Goal: Information Seeking & Learning: Check status

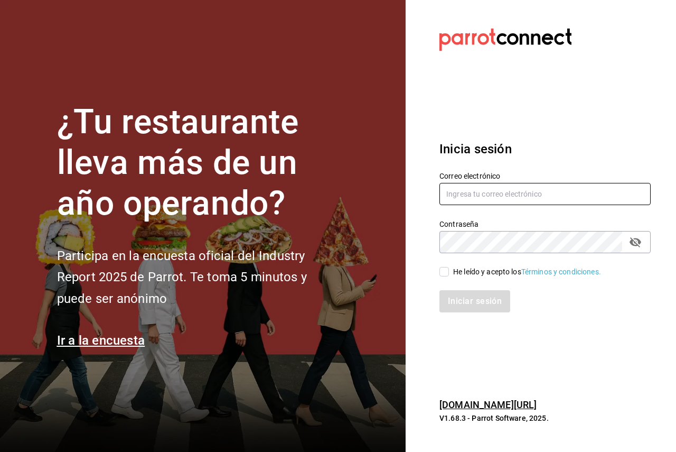
click at [498, 197] on input "text" at bounding box center [545, 194] width 211 height 22
paste input "ixum@cancun.com"
type input "ixum@cancun.com"
click at [465, 276] on div "He leído y acepto los Términos y condiciones." at bounding box center [527, 271] width 148 height 11
click at [449, 276] on input "He leído y acepto los Términos y condiciones." at bounding box center [445, 272] width 10 height 10
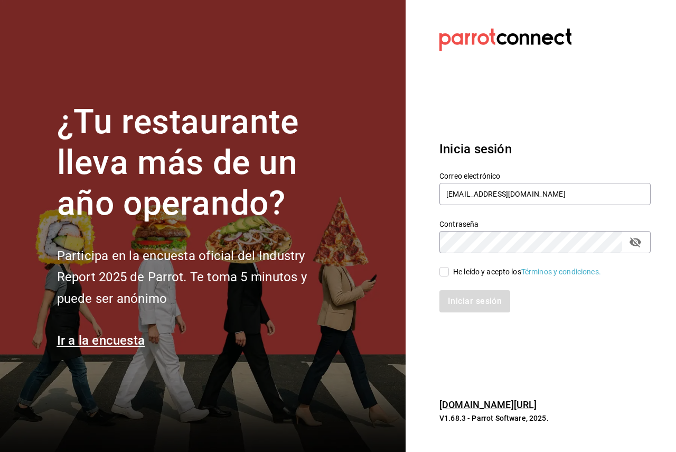
checkbox input "true"
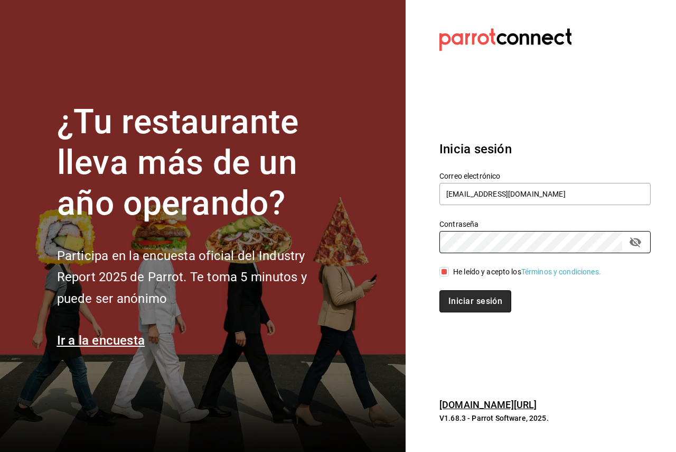
click at [474, 307] on button "Iniciar sesión" at bounding box center [476, 301] width 72 height 22
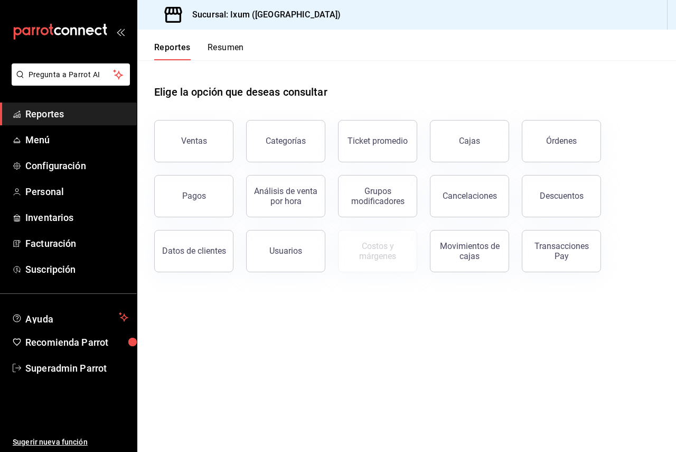
click at [48, 117] on span "Reportes" at bounding box center [76, 114] width 103 height 14
click at [40, 124] on link "Reportes" at bounding box center [68, 113] width 137 height 23
click at [496, 142] on button "Cajas" at bounding box center [469, 141] width 79 height 42
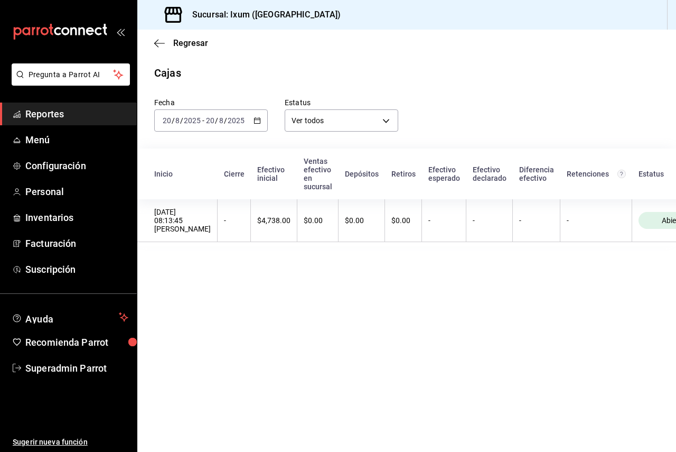
click at [210, 122] on input "20" at bounding box center [211, 120] width 10 height 8
click at [178, 183] on li "Ayer" at bounding box center [204, 176] width 99 height 24
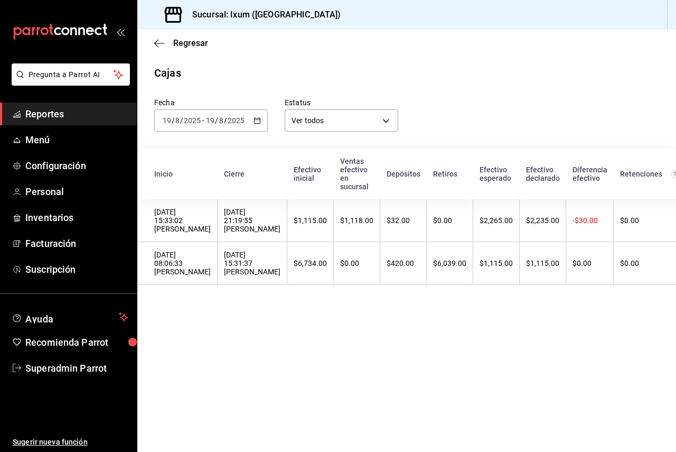
click at [77, 109] on span "Reportes" at bounding box center [76, 114] width 103 height 14
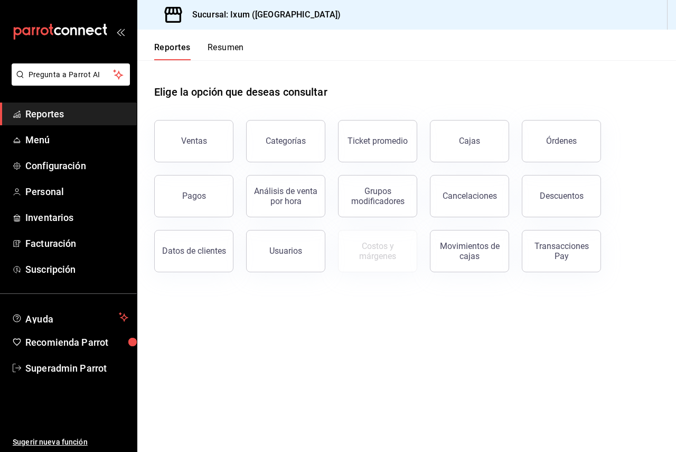
click at [198, 207] on button "Pagos" at bounding box center [193, 196] width 79 height 42
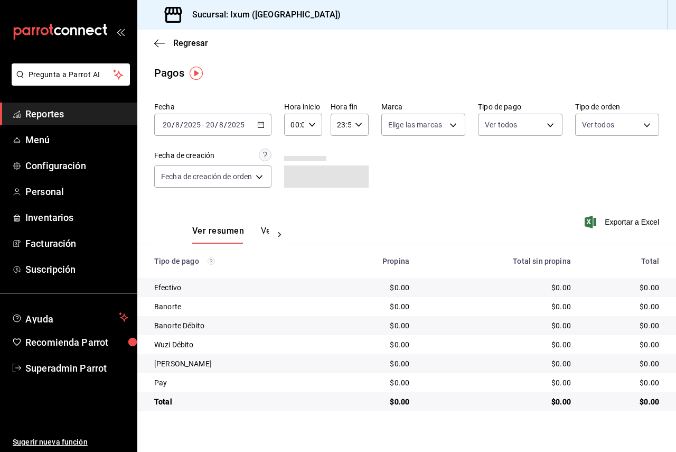
click at [226, 132] on div "2025-08-20 20 / 8 / 2025 - 2025-08-20 20 / 8 / 2025" at bounding box center [212, 125] width 117 height 22
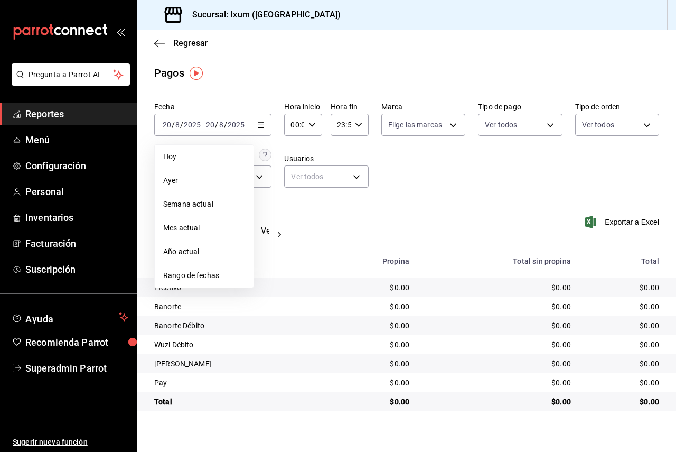
click at [211, 175] on span "Ayer" at bounding box center [204, 180] width 82 height 11
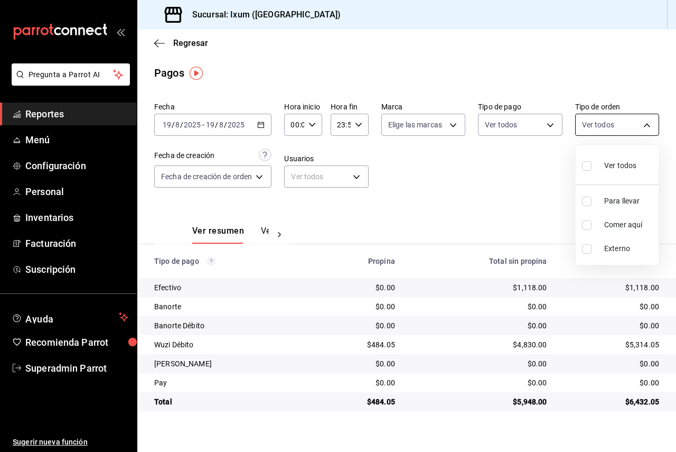
click at [620, 125] on body "Pregunta a Parrot AI Reportes Menú Configuración Personal Inventarios Facturaci…" at bounding box center [338, 226] width 676 height 452
click at [587, 164] on input "checkbox" at bounding box center [587, 166] width 10 height 10
checkbox input "true"
type input "28586196-60ec-4d9a-b9c9-bee940a5f4e4,f990857c-02be-4df5-b3e8-6515d0d2d06f,EXTER…"
checkbox input "true"
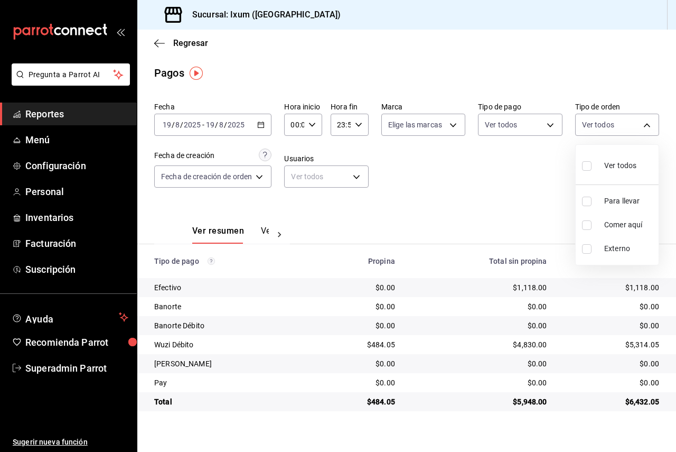
checkbox input "true"
click at [529, 118] on div at bounding box center [338, 226] width 676 height 452
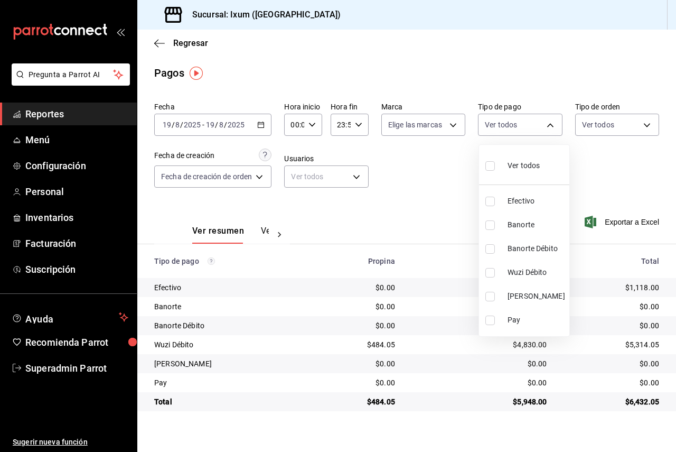
click at [529, 118] on body "Pregunta a Parrot AI Reportes Menú Configuración Personal Inventarios Facturaci…" at bounding box center [338, 226] width 676 height 452
click at [524, 313] on li "Pay" at bounding box center [524, 320] width 90 height 24
type input "3d0ad465-88a5-470f-a9a5-b231c9e65357"
checkbox input "true"
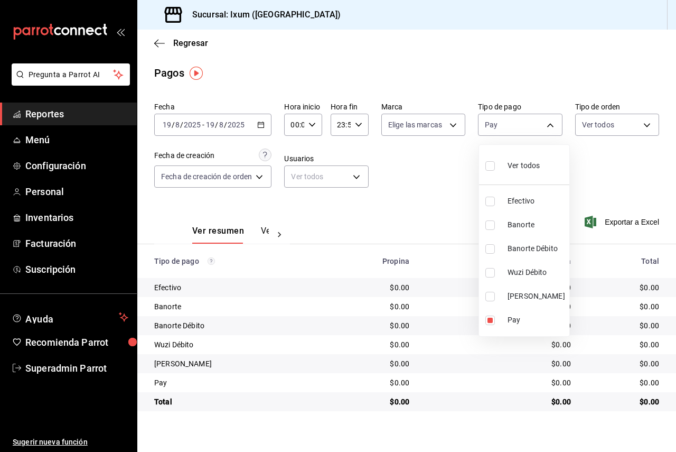
click at [442, 192] on div at bounding box center [338, 226] width 676 height 452
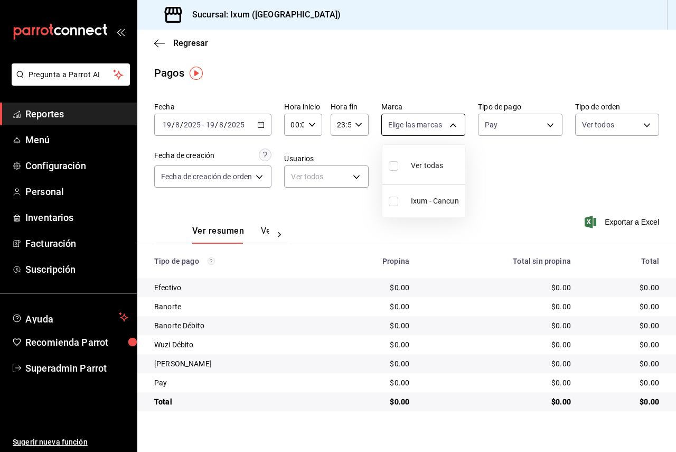
click at [427, 118] on body "Pregunta a Parrot AI Reportes Menú Configuración Personal Inventarios Facturaci…" at bounding box center [338, 226] width 676 height 452
click at [418, 160] on div "Ver todas" at bounding box center [416, 164] width 54 height 23
type input "4353301d-ab69-489e-b4d6-ba21f6b26e46"
checkbox input "true"
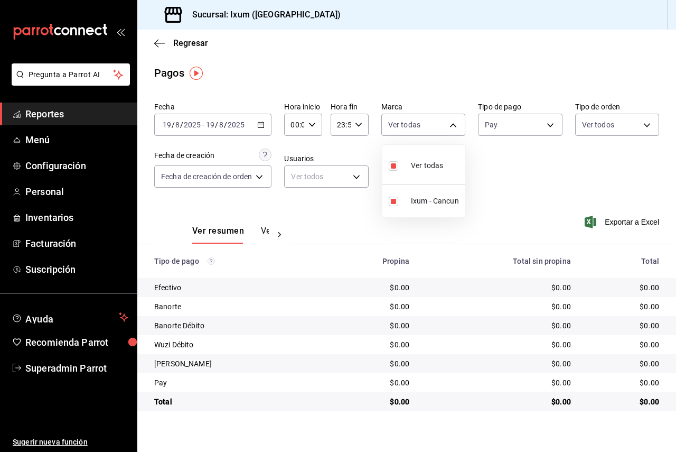
click at [564, 178] on div at bounding box center [338, 226] width 676 height 452
click at [343, 186] on body "Pregunta a Parrot AI Reportes Menú Configuración Personal Inventarios Facturaci…" at bounding box center [338, 226] width 676 height 452
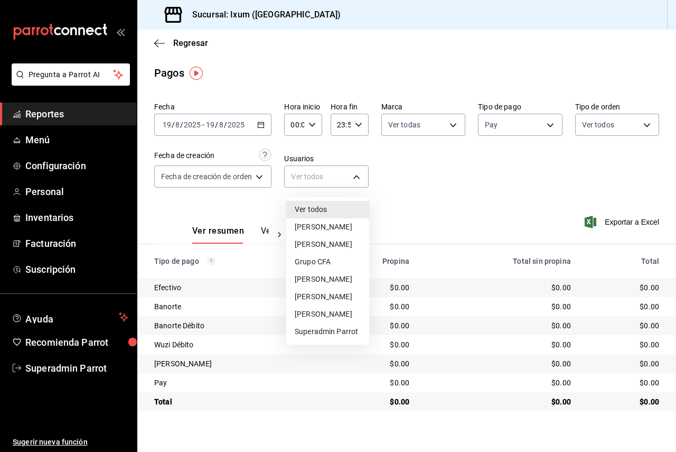
click at [334, 204] on li "Ver todos" at bounding box center [327, 209] width 83 height 17
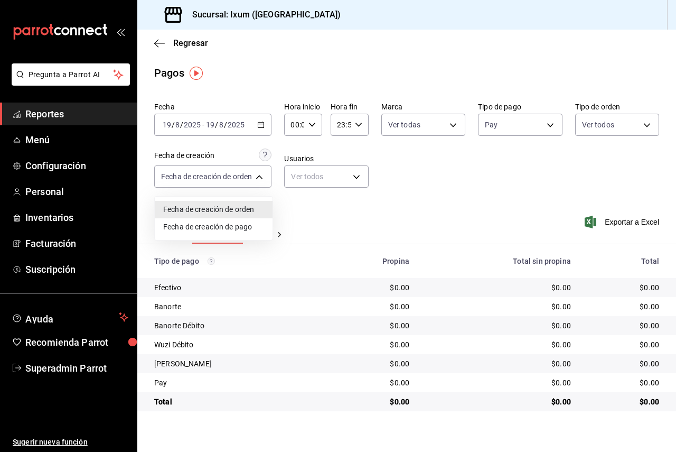
click at [240, 169] on body "Pregunta a Parrot AI Reportes Menú Configuración Personal Inventarios Facturaci…" at bounding box center [338, 226] width 676 height 452
click at [484, 152] on div at bounding box center [338, 226] width 676 height 452
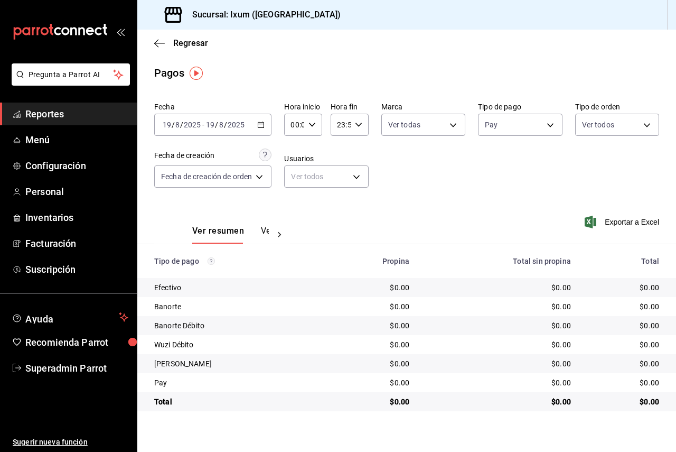
click at [314, 123] on icon "button" at bounding box center [312, 124] width 7 height 7
click at [295, 171] on button "15" at bounding box center [295, 162] width 15 height 21
click at [313, 167] on span "32" at bounding box center [314, 170] width 2 height 8
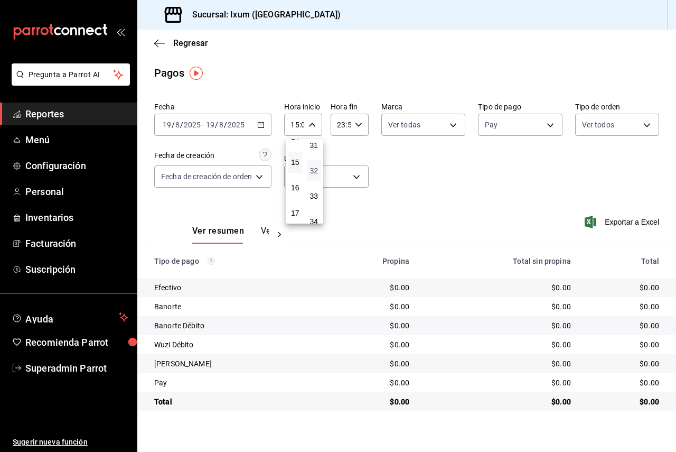
type input "15:32"
click at [350, 124] on div at bounding box center [338, 226] width 676 height 452
click at [350, 124] on input "23:59" at bounding box center [341, 124] width 20 height 21
click at [342, 163] on span "21" at bounding box center [341, 160] width 2 height 8
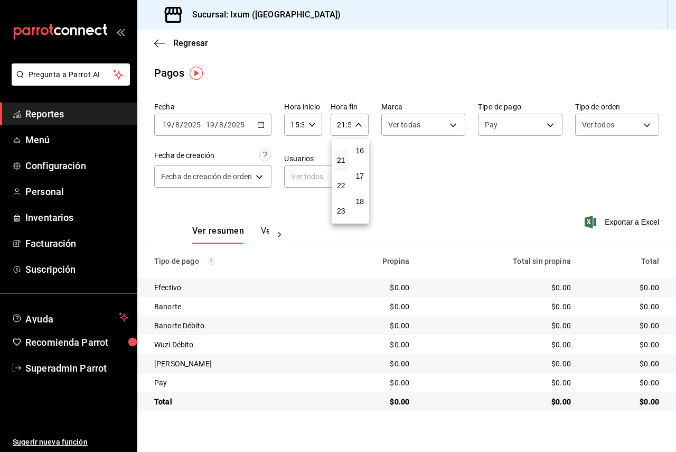
scroll to position [433, 0]
click at [363, 213] on div "20" at bounding box center [360, 225] width 19 height 25
click at [362, 217] on button "20" at bounding box center [360, 225] width 15 height 21
type input "21:20"
click at [438, 171] on div at bounding box center [338, 226] width 676 height 452
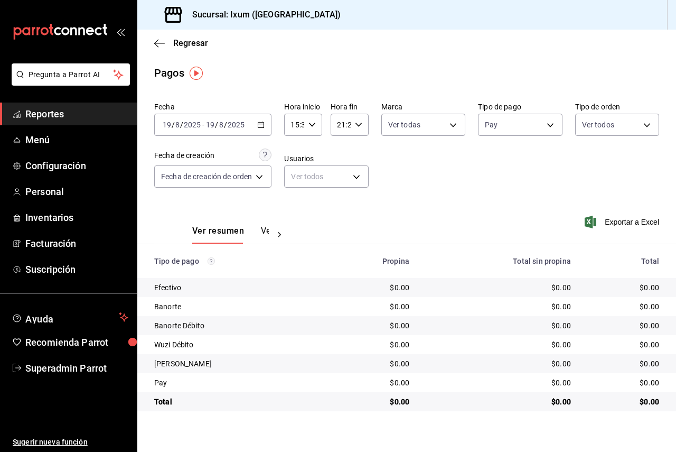
click at [262, 228] on button "Ver pagos" at bounding box center [281, 235] width 40 height 18
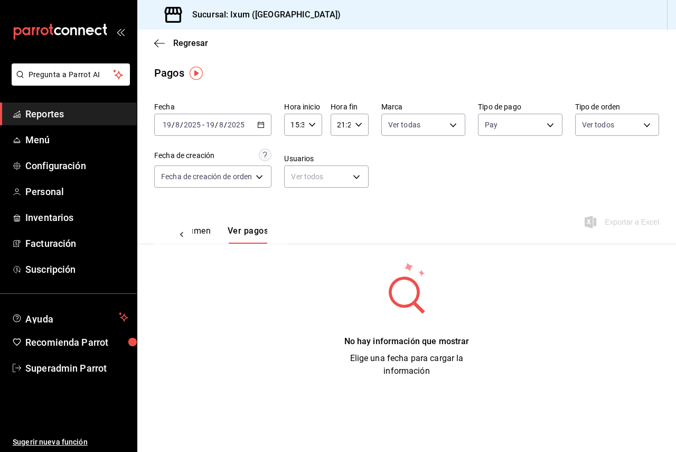
scroll to position [0, 31]
click at [220, 178] on body "Pregunta a Parrot AI Reportes Menú Configuración Personal Inventarios Facturaci…" at bounding box center [338, 226] width 676 height 452
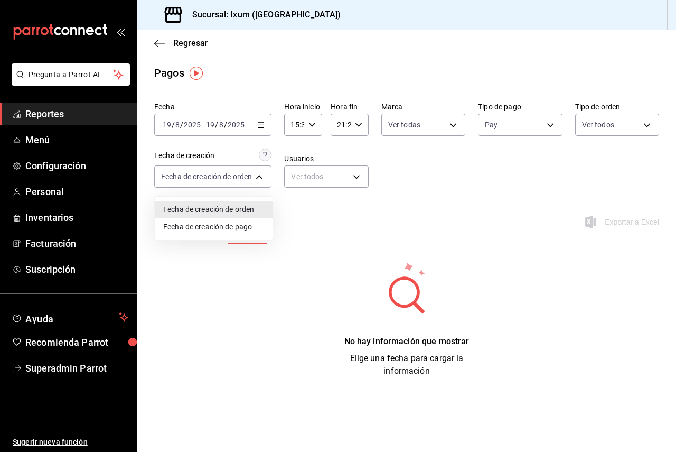
click at [241, 227] on li "Fecha de creación de pago" at bounding box center [214, 226] width 118 height 17
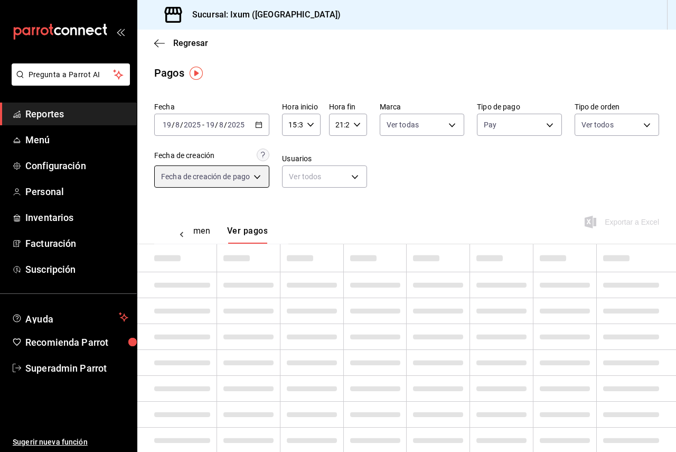
type input "ORDER_PAYMENT"
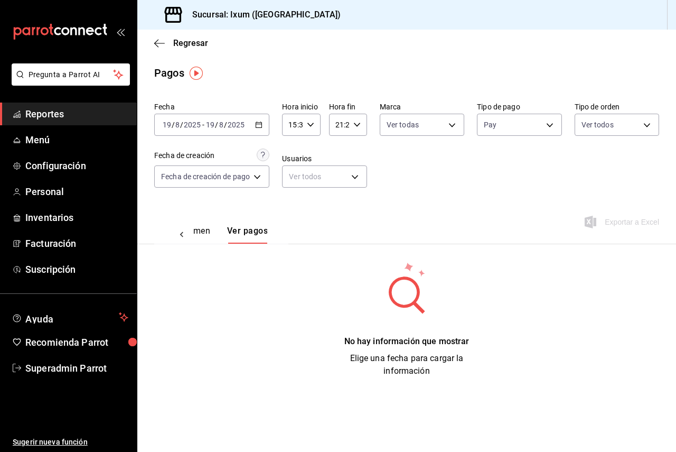
click at [212, 237] on div "Ver resumen Ver pagos" at bounding box center [198, 235] width 75 height 18
click at [202, 227] on button "Ver resumen" at bounding box center [185, 235] width 49 height 18
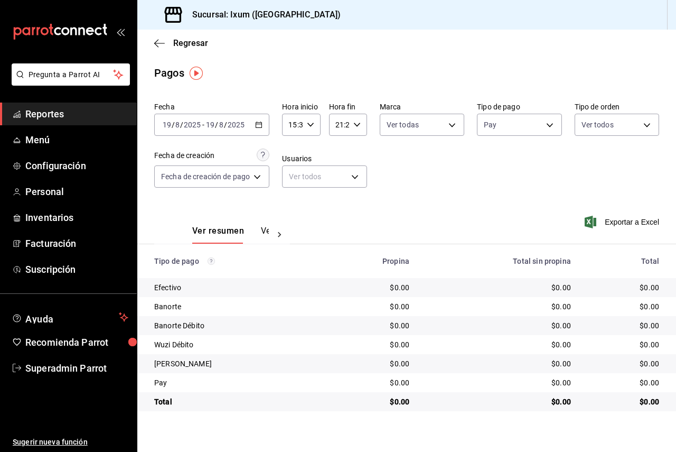
click at [249, 231] on div "Ver resumen Ver pagos" at bounding box center [230, 235] width 77 height 18
click at [234, 129] on div "2025-08-19 19 / 8 / 2025 - 2025-08-19 19 / 8 / 2025" at bounding box center [211, 125] width 115 height 22
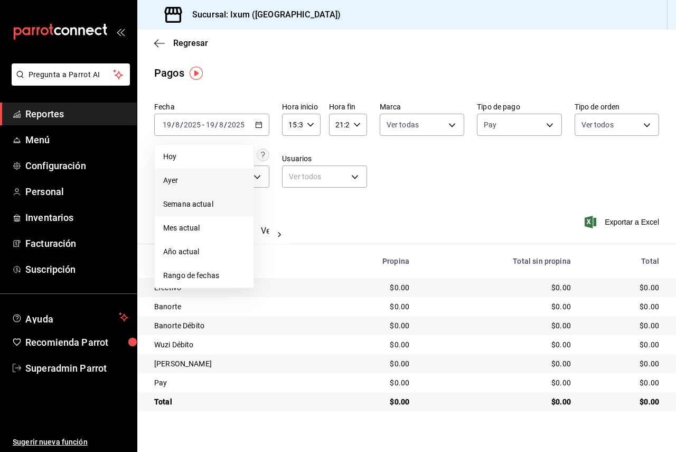
click at [221, 204] on span "Semana actual" at bounding box center [204, 204] width 82 height 11
type input "00:00"
type input "23:59"
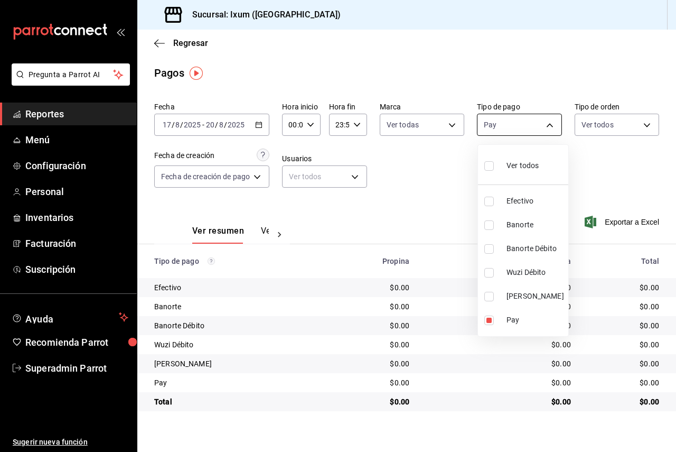
click at [513, 123] on body "Pregunta a Parrot AI Reportes Menú Configuración Personal Inventarios Facturaci…" at bounding box center [338, 226] width 676 height 452
click at [513, 123] on div at bounding box center [338, 226] width 676 height 452
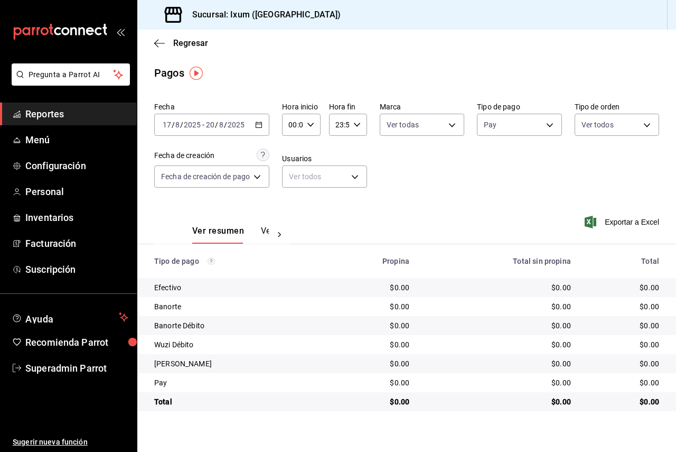
click at [229, 129] on div "2025-08-17 17 / 8 / 2025 - 2025-08-20 20 / 8 / 2025" at bounding box center [211, 125] width 115 height 22
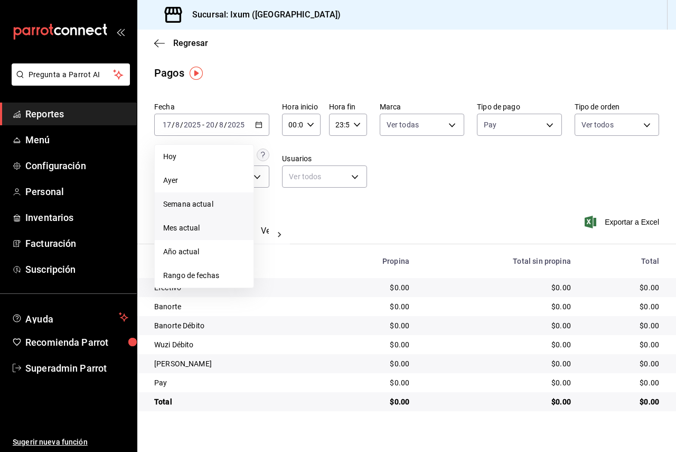
click at [205, 227] on span "Mes actual" at bounding box center [204, 227] width 82 height 11
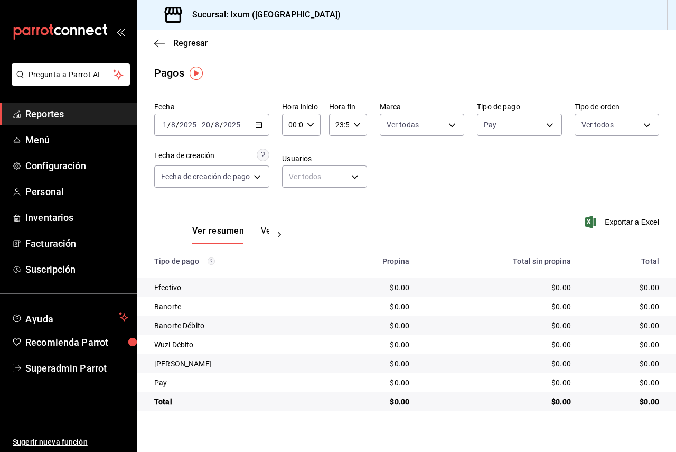
click at [271, 229] on div at bounding box center [279, 235] width 21 height 18
click at [241, 231] on button "Ver pagos" at bounding box center [249, 235] width 40 height 18
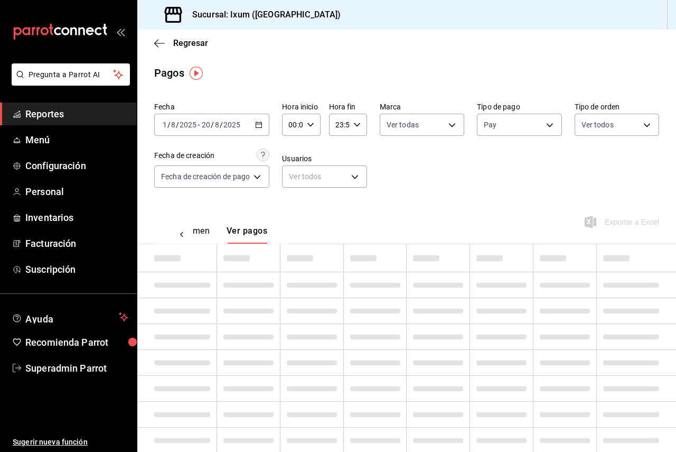
scroll to position [0, 31]
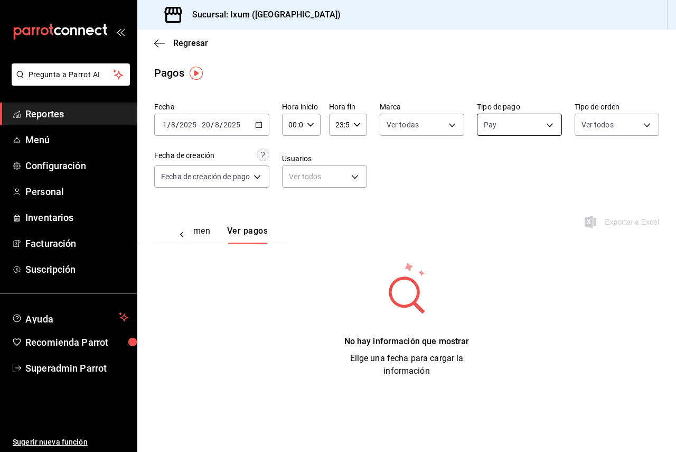
click at [522, 121] on body "Pregunta a Parrot AI Reportes Menú Configuración Personal Inventarios Facturaci…" at bounding box center [338, 226] width 676 height 452
click at [494, 296] on label at bounding box center [491, 297] width 14 height 10
click at [494, 296] on input "checkbox" at bounding box center [489, 297] width 10 height 10
checkbox input "false"
type input "3d0ad465-88a5-470f-a9a5-b231c9e65357"
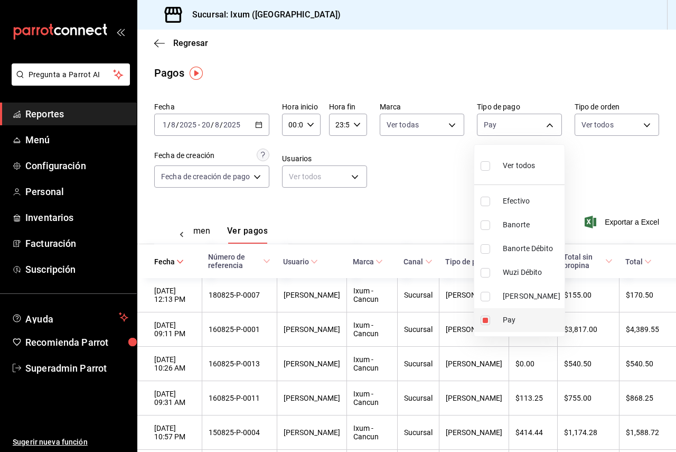
click at [486, 318] on input "checkbox" at bounding box center [486, 320] width 10 height 10
checkbox input "false"
click at [488, 246] on input "checkbox" at bounding box center [486, 249] width 10 height 10
checkbox input "true"
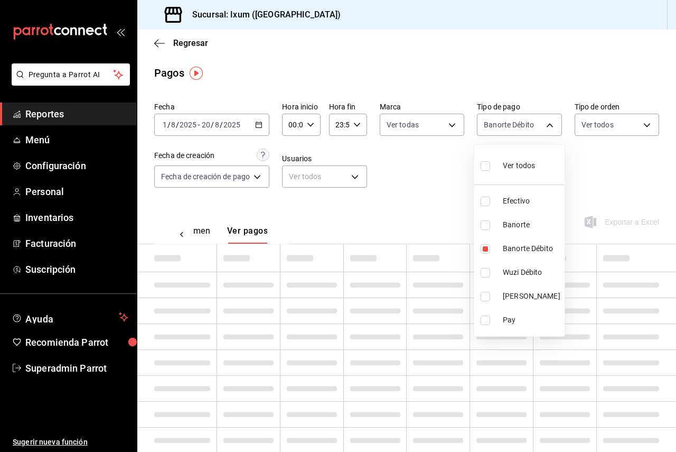
click at [484, 234] on li "Banorte" at bounding box center [519, 225] width 90 height 24
type input "b1a8d18a-f468-4c6a-8edf-d71b962e30b6,fd8551df-8aad-49a6-b862-133c121da280"
checkbox input "true"
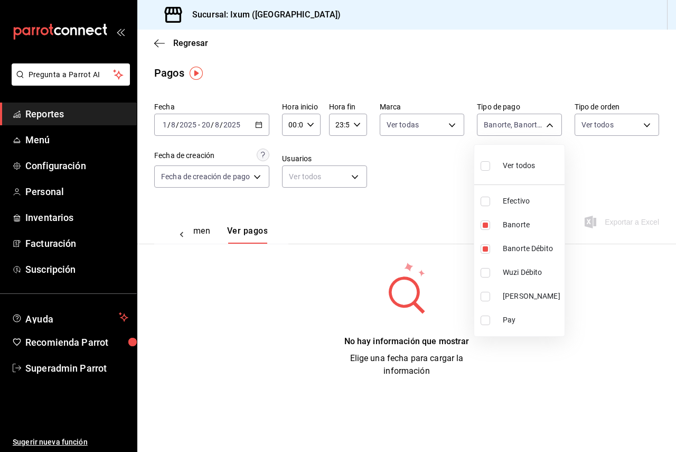
drag, startPoint x: 484, startPoint y: 267, endPoint x: 483, endPoint y: 276, distance: 9.0
click at [484, 268] on input "checkbox" at bounding box center [486, 273] width 10 height 10
checkbox input "true"
type input "b1a8d18a-f468-4c6a-8edf-d71b962e30b6,fd8551df-8aad-49a6-b862-133c121da280,f7ac8…"
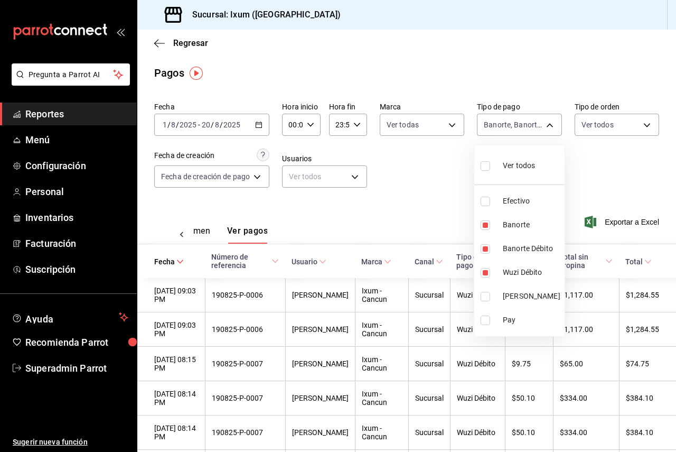
click at [482, 293] on input "checkbox" at bounding box center [486, 297] width 10 height 10
checkbox input "true"
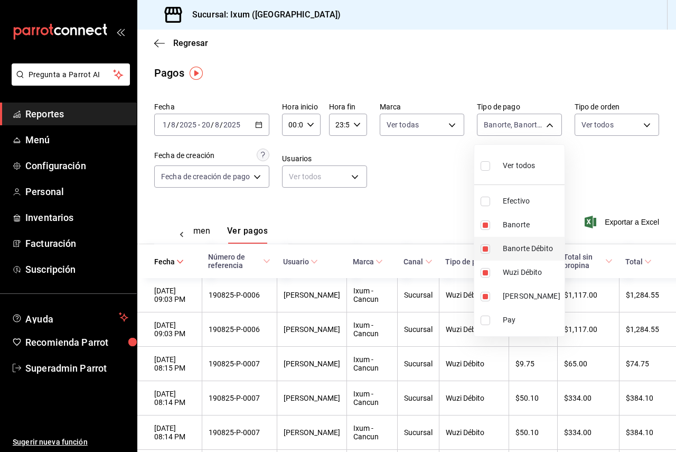
drag, startPoint x: 484, startPoint y: 289, endPoint x: 483, endPoint y: 249, distance: 39.6
click at [485, 289] on li "Wuzi Crédito" at bounding box center [519, 296] width 90 height 24
type input "b1a8d18a-f468-4c6a-8edf-d71b962e30b6,fd8551df-8aad-49a6-b862-133c121da280,f7ac8…"
checkbox input "false"
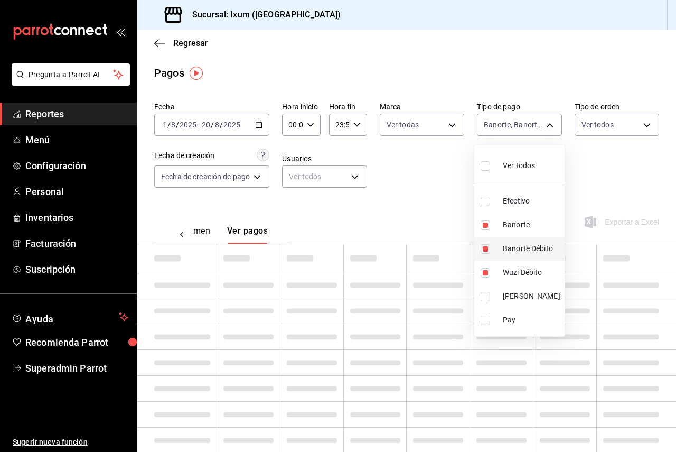
click at [483, 249] on input "checkbox" at bounding box center [486, 249] width 10 height 10
checkbox input "false"
type input "fd8551df-8aad-49a6-b862-133c121da280,f7ac89b1-99b3-4e21-896d-5de1e01f664c"
drag, startPoint x: 492, startPoint y: 226, endPoint x: 471, endPoint y: 232, distance: 21.6
click at [491, 226] on label at bounding box center [488, 225] width 14 height 10
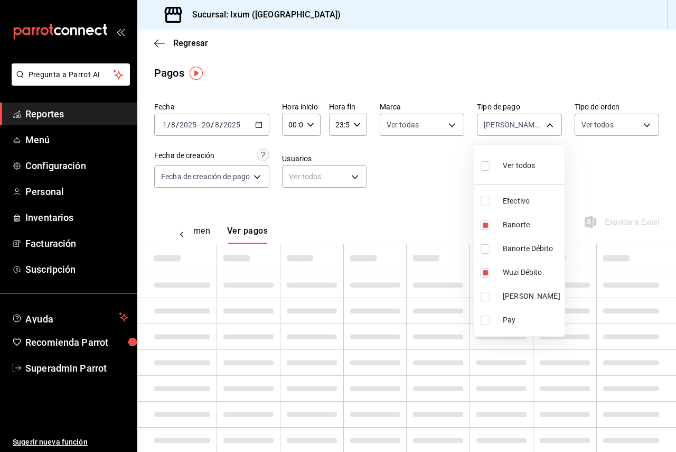
click at [490, 226] on input "checkbox" at bounding box center [486, 225] width 10 height 10
checkbox input "true"
type input "f7ac89b1-99b3-4e21-896d-5de1e01f664c,fd8551df-8aad-49a6-b862-133c121da280"
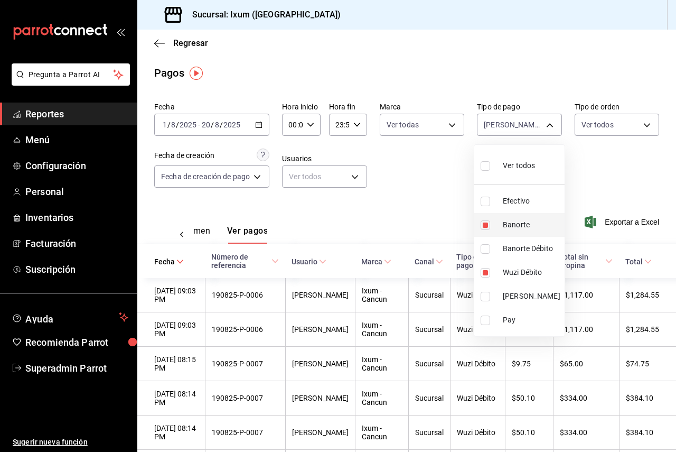
click at [487, 226] on input "checkbox" at bounding box center [486, 225] width 10 height 10
checkbox input "false"
type input "f7ac89b1-99b3-4e21-896d-5de1e01f664c"
click at [442, 209] on div at bounding box center [338, 226] width 676 height 452
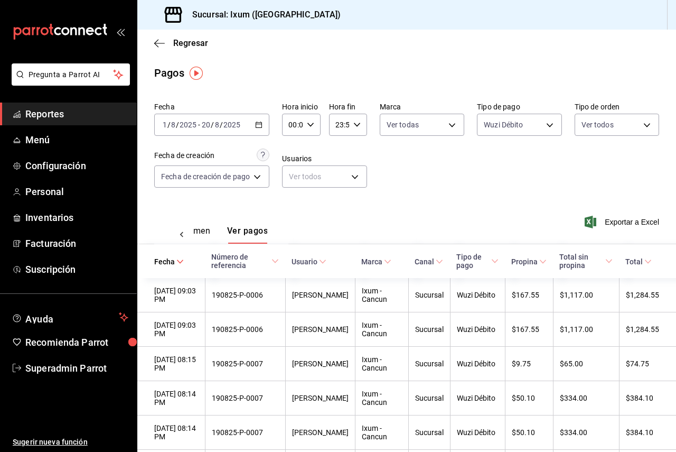
click at [242, 121] on div "2025-08-01 1 / 8 / 2025 - 2025-08-20 20 / 8 / 2025" at bounding box center [211, 125] width 115 height 22
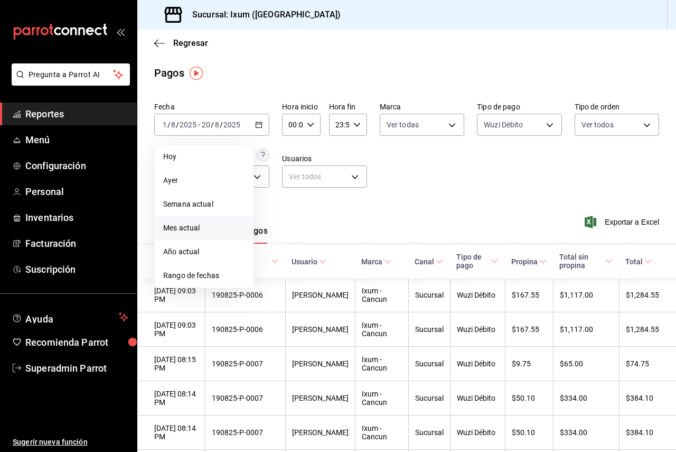
click at [329, 203] on div "Ver resumen Ver pagos Exportar a Excel" at bounding box center [406, 228] width 539 height 56
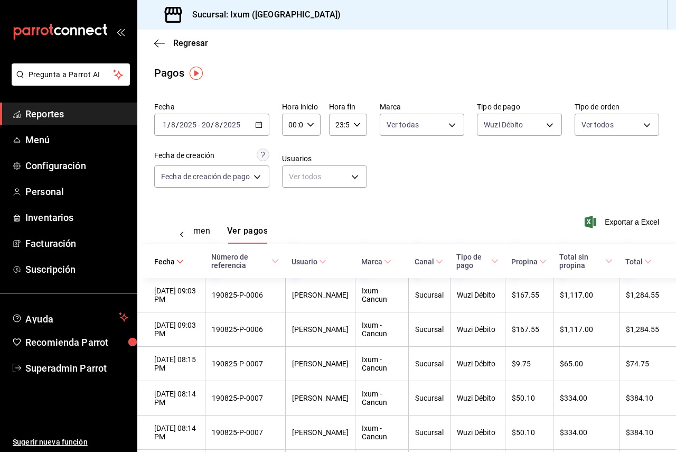
click at [258, 121] on icon "button" at bounding box center [258, 124] width 7 height 7
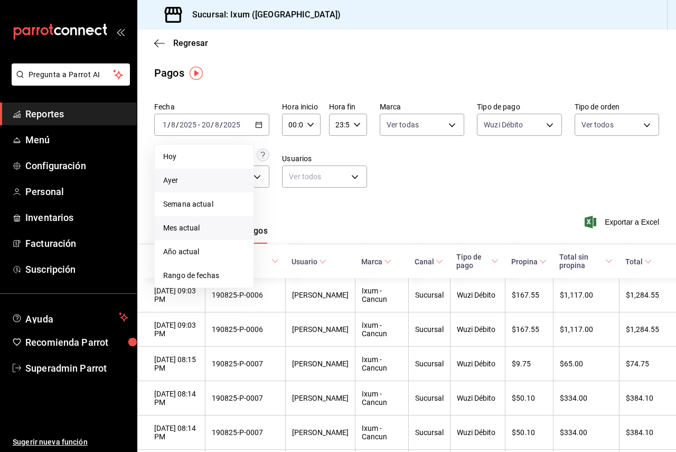
click at [207, 178] on span "Ayer" at bounding box center [204, 180] width 82 height 11
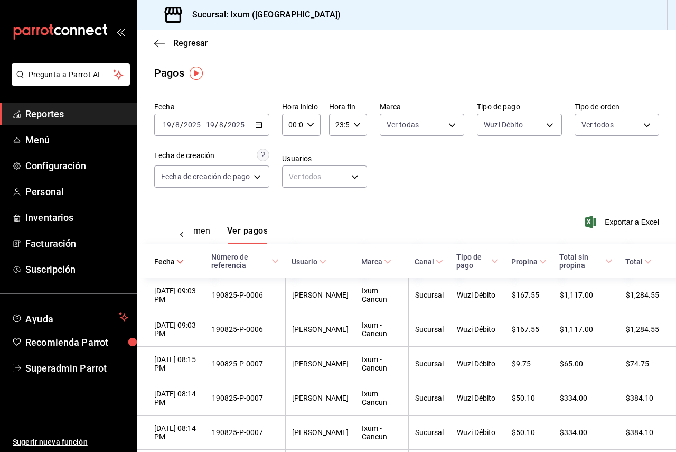
click at [316, 132] on div "00:00 Hora inicio" at bounding box center [301, 125] width 38 height 22
click at [293, 208] on span "21" at bounding box center [293, 208] width 2 height 8
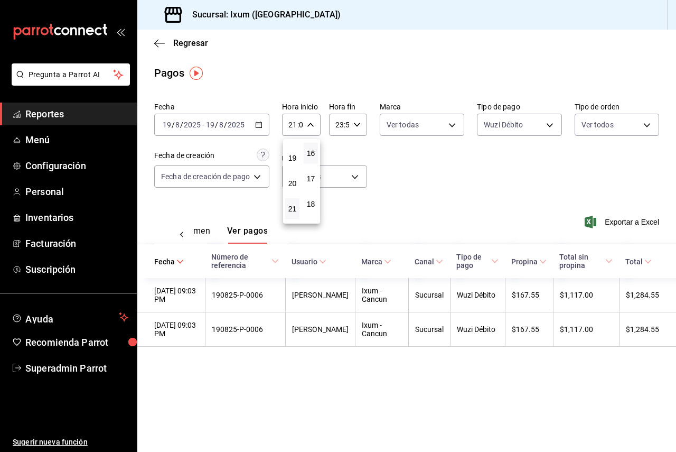
scroll to position [423, 0]
click at [312, 207] on span "19" at bounding box center [311, 211] width 2 height 8
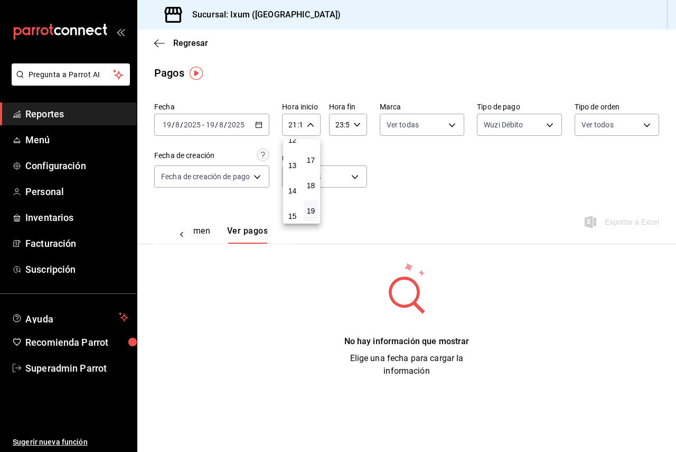
scroll to position [317, 0]
click at [293, 209] on button "15" at bounding box center [292, 214] width 14 height 21
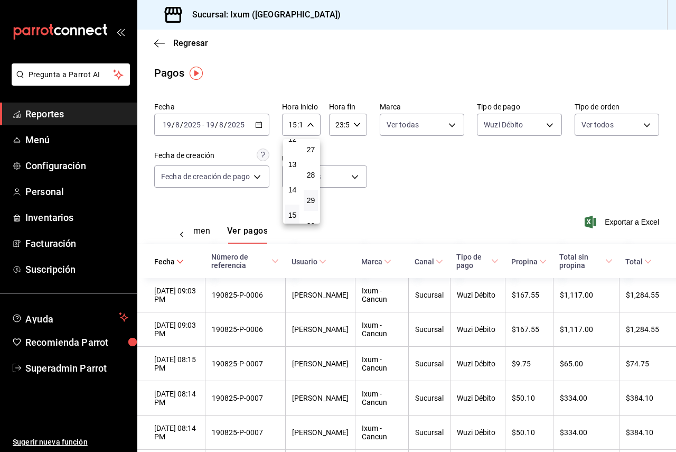
scroll to position [740, 0]
click at [312, 218] on button "32" at bounding box center [311, 223] width 14 height 21
click at [311, 200] on button "33" at bounding box center [311, 195] width 14 height 21
type input "15:33"
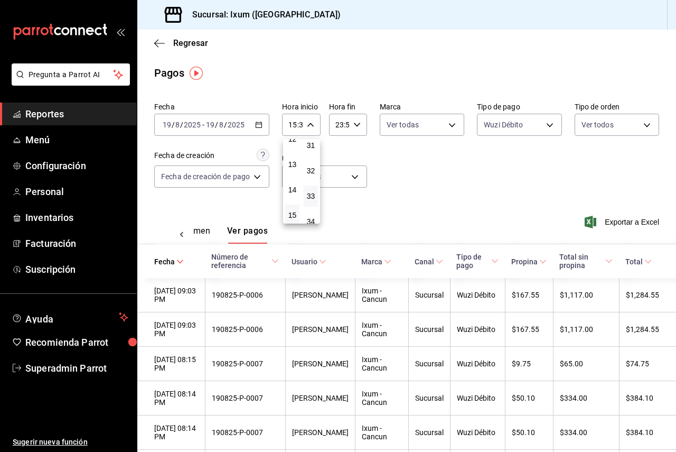
click at [396, 158] on div at bounding box center [338, 226] width 676 height 452
click at [345, 129] on input "23:59" at bounding box center [339, 124] width 20 height 21
click at [334, 165] on button "21" at bounding box center [338, 160] width 14 height 21
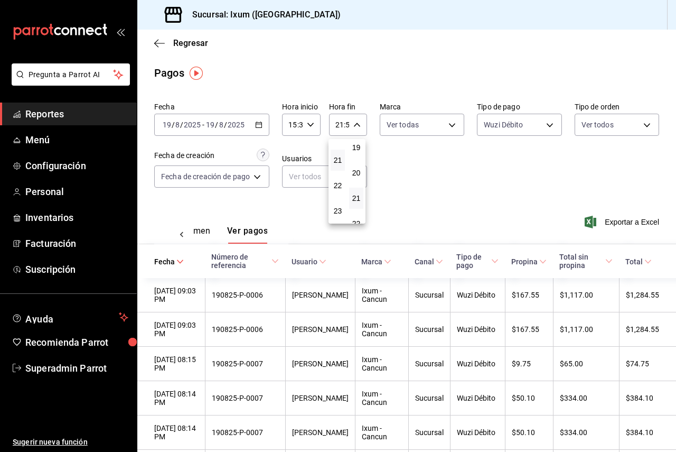
click at [361, 199] on button "21" at bounding box center [356, 198] width 14 height 21
type input "21:21"
click at [453, 163] on div at bounding box center [338, 226] width 676 height 452
click at [451, 163] on div "Fecha 2025-08-19 19 / 8 / 2025 - 2025-08-19 19 / 8 / 2025 Hora inicio 15:33 Hor…" at bounding box center [406, 149] width 505 height 102
click at [216, 237] on div "Ver resumen Ver pagos" at bounding box center [198, 235] width 75 height 18
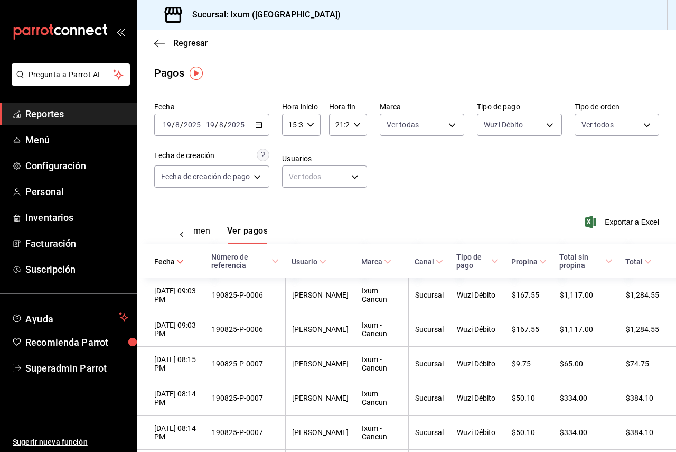
click at [215, 236] on div "Ver resumen Ver pagos" at bounding box center [198, 235] width 75 height 18
click at [214, 236] on div "Ver resumen Ver pagos" at bounding box center [198, 235] width 75 height 18
click at [206, 234] on button "Ver resumen" at bounding box center [185, 235] width 49 height 18
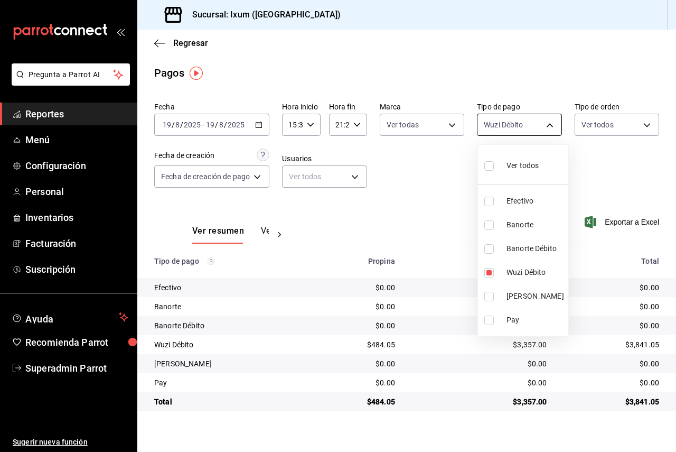
click at [554, 125] on body "Pregunta a Parrot AI Reportes Menú Configuración Personal Inventarios Facturaci…" at bounding box center [338, 226] width 676 height 452
click at [495, 293] on label at bounding box center [491, 297] width 14 height 10
click at [494, 293] on input "checkbox" at bounding box center [489, 297] width 10 height 10
checkbox input "false"
type input "f7ac89b1-99b3-4e21-896d-5de1e01f664c"
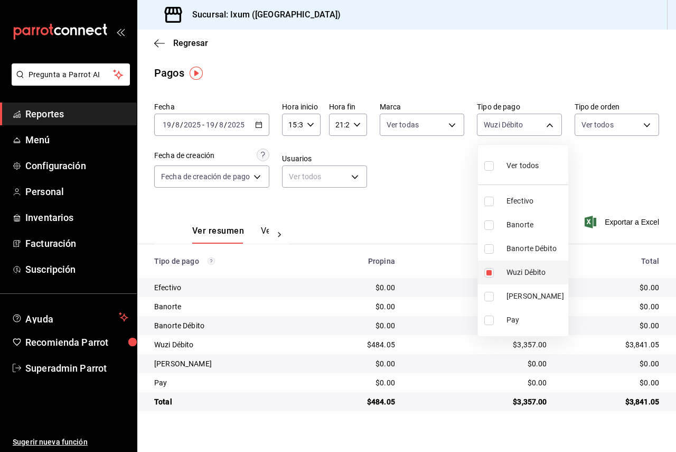
click at [487, 273] on input "checkbox" at bounding box center [489, 273] width 10 height 10
checkbox input "false"
click at [491, 292] on input "checkbox" at bounding box center [489, 297] width 10 height 10
checkbox input "true"
type input "54bc18a9-bfdf-47fe-9840-3cbb2eb31329"
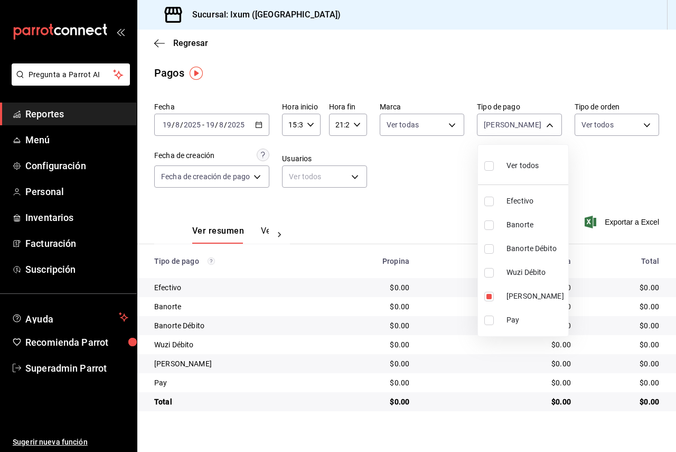
click at [490, 248] on input "checkbox" at bounding box center [489, 249] width 10 height 10
checkbox input "true"
type input "54bc18a9-bfdf-47fe-9840-3cbb2eb31329,b1a8d18a-f468-4c6a-8edf-d71b962e30b6"
click at [490, 221] on input "checkbox" at bounding box center [489, 225] width 10 height 10
checkbox input "true"
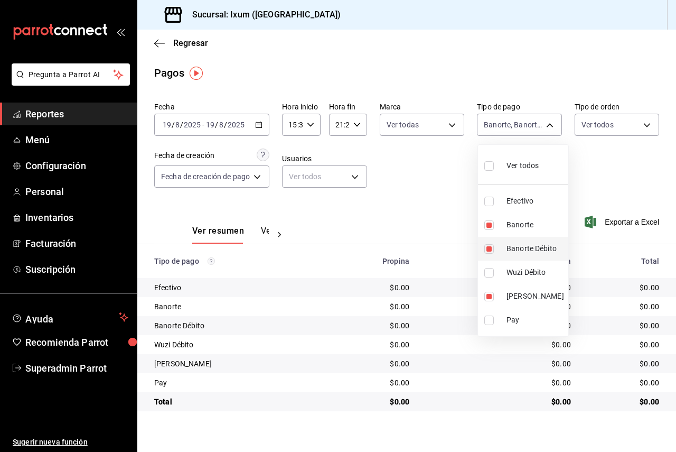
click at [488, 243] on li "Banorte Débito" at bounding box center [523, 249] width 90 height 24
type input "54bc18a9-bfdf-47fe-9840-3cbb2eb31329,fd8551df-8aad-49a6-b862-133c121da280"
checkbox input "false"
click at [488, 302] on li "Wuzi Crédito" at bounding box center [523, 296] width 90 height 24
type input "fd8551df-8aad-49a6-b862-133c121da280"
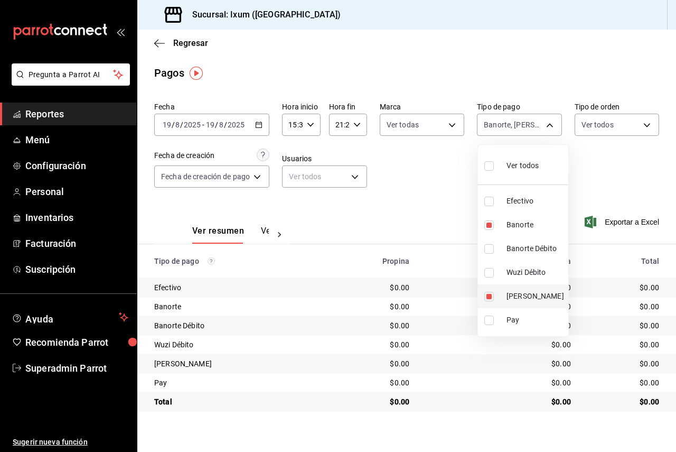
checkbox input "false"
click at [487, 277] on li "Wuzi Débito" at bounding box center [523, 272] width 90 height 24
type input "fd8551df-8aad-49a6-b862-133c121da280,f7ac89b1-99b3-4e21-896d-5de1e01f664c"
checkbox input "true"
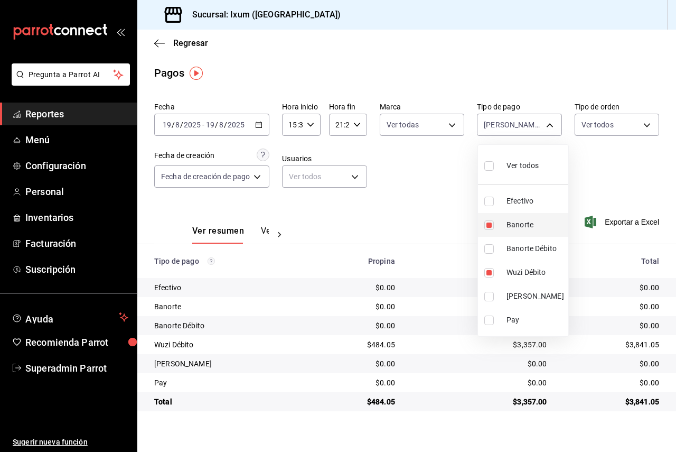
click at [489, 225] on input "checkbox" at bounding box center [489, 225] width 10 height 10
checkbox input "false"
type input "f7ac89b1-99b3-4e21-896d-5de1e01f664c"
click at [610, 169] on div at bounding box center [338, 226] width 676 height 452
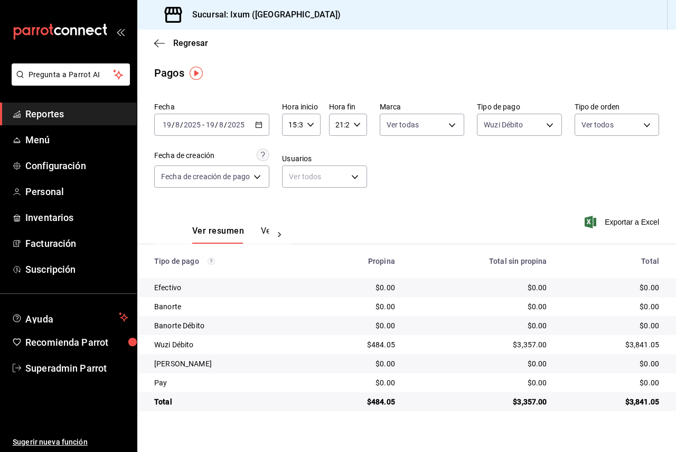
click at [291, 127] on input "15:33" at bounding box center [292, 124] width 20 height 21
click at [292, 160] on span "09" at bounding box center [293, 158] width 2 height 8
type input "09:33"
click at [398, 165] on div at bounding box center [338, 226] width 676 height 452
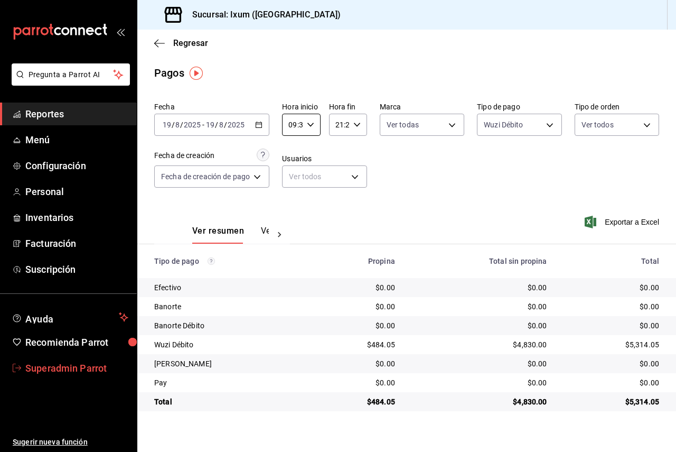
click at [82, 365] on span "Superadmin Parrot" at bounding box center [76, 368] width 103 height 14
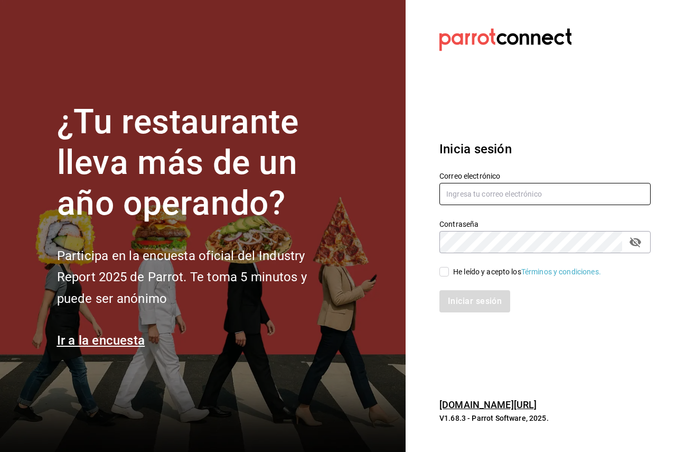
click at [510, 193] on input "text" at bounding box center [545, 194] width 211 height 22
paste input "agave@sur.com"
type input "agave@sur.com"
click at [450, 274] on span "He leído y acepto los Términos y condiciones." at bounding box center [525, 271] width 152 height 11
click at [449, 274] on input "He leído y acepto los Términos y condiciones." at bounding box center [445, 272] width 10 height 10
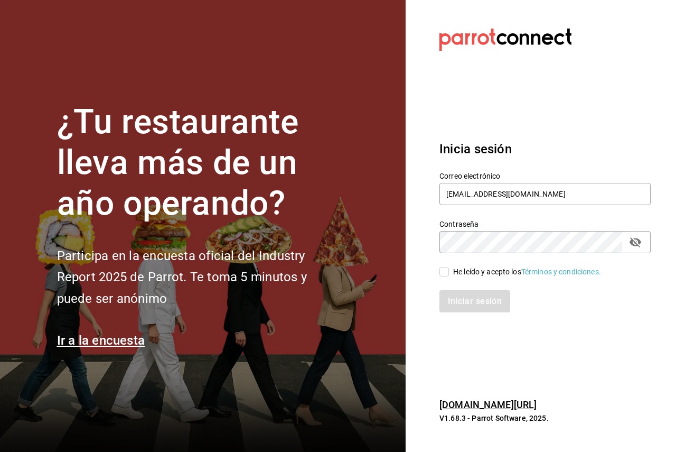
checkbox input "true"
click at [452, 309] on button "Iniciar sesión" at bounding box center [476, 301] width 72 height 22
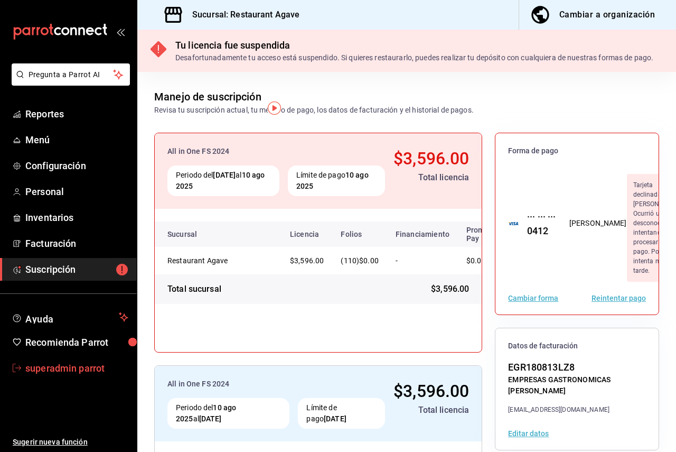
click at [77, 369] on span "superadmin parrot" at bounding box center [76, 368] width 103 height 14
